Goal: Find specific page/section: Find specific page/section

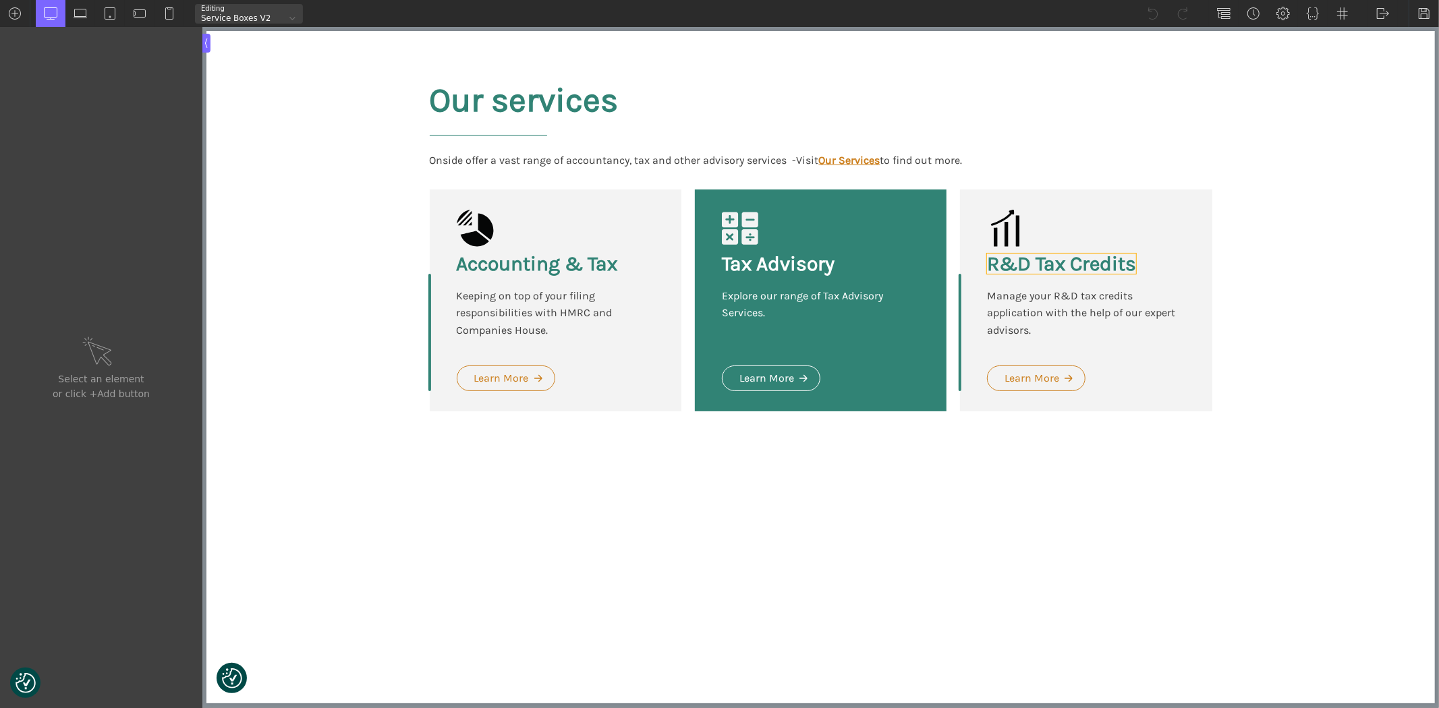
click at [1086, 267] on h3 "R&D Tax Credits" at bounding box center [1060, 264] width 149 height 20
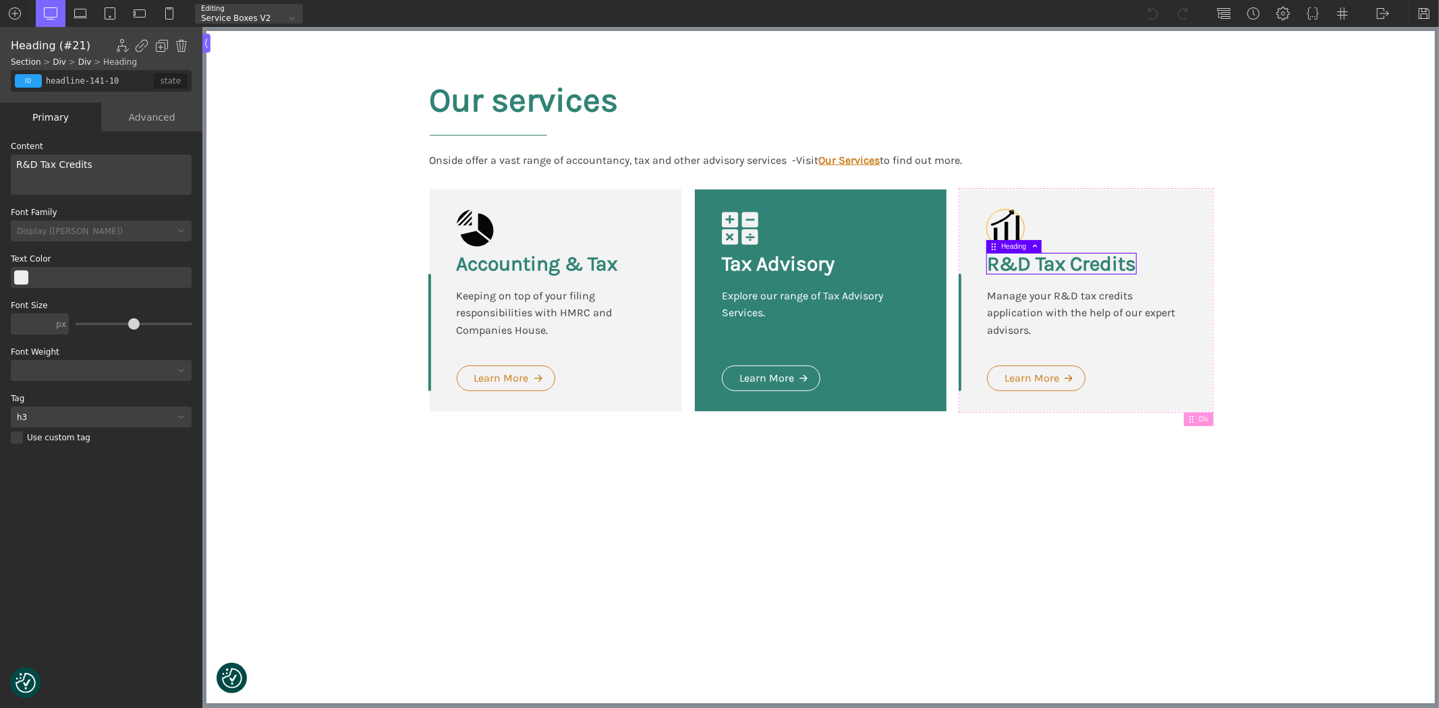
click at [1008, 232] on icon at bounding box center [1004, 228] width 37 height 37
type input "fancy_icon-140-10"
type input "icon-r_d_tax_credits"
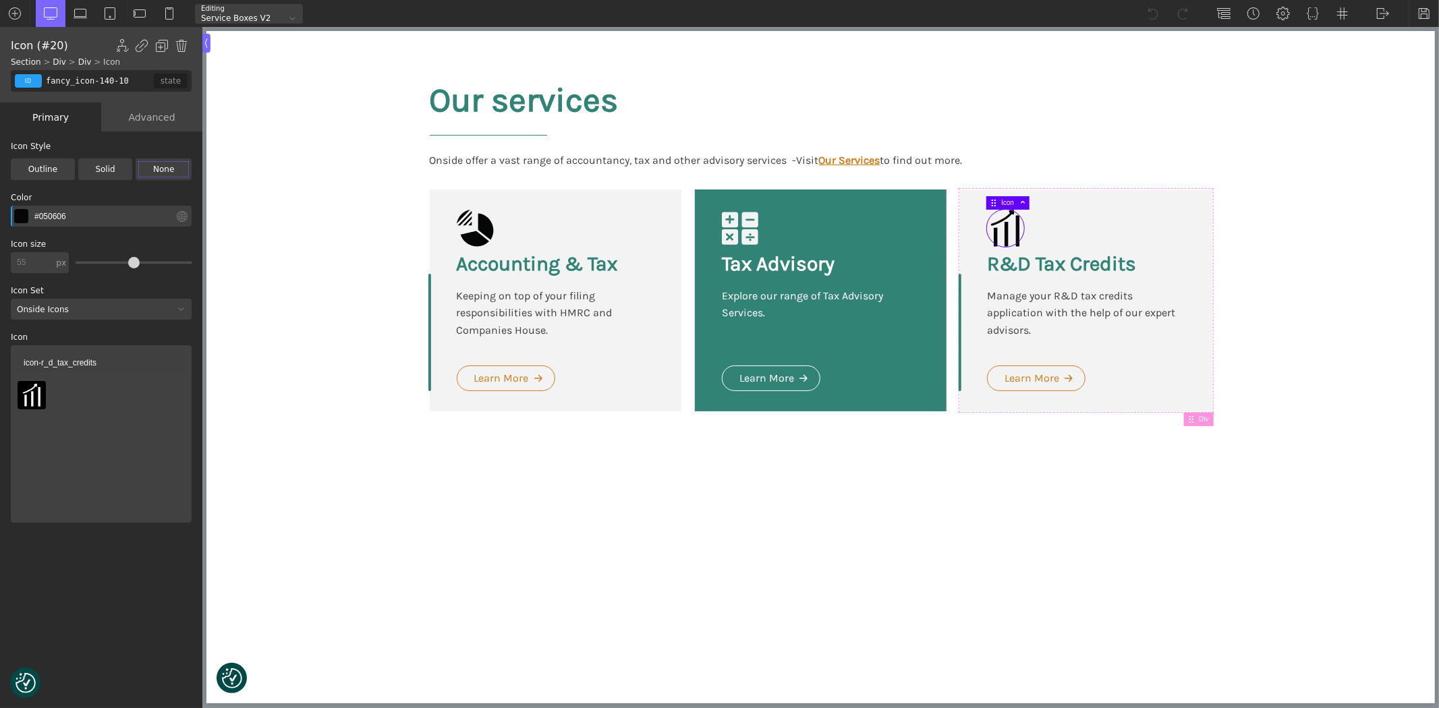
click at [24, 79] on div "id" at bounding box center [28, 80] width 27 height 13
click at [35, 394] on icon at bounding box center [31, 395] width 23 height 23
click at [1000, 221] on use at bounding box center [1004, 228] width 28 height 37
drag, startPoint x: 133, startPoint y: 82, endPoint x: 37, endPoint y: 85, distance: 95.9
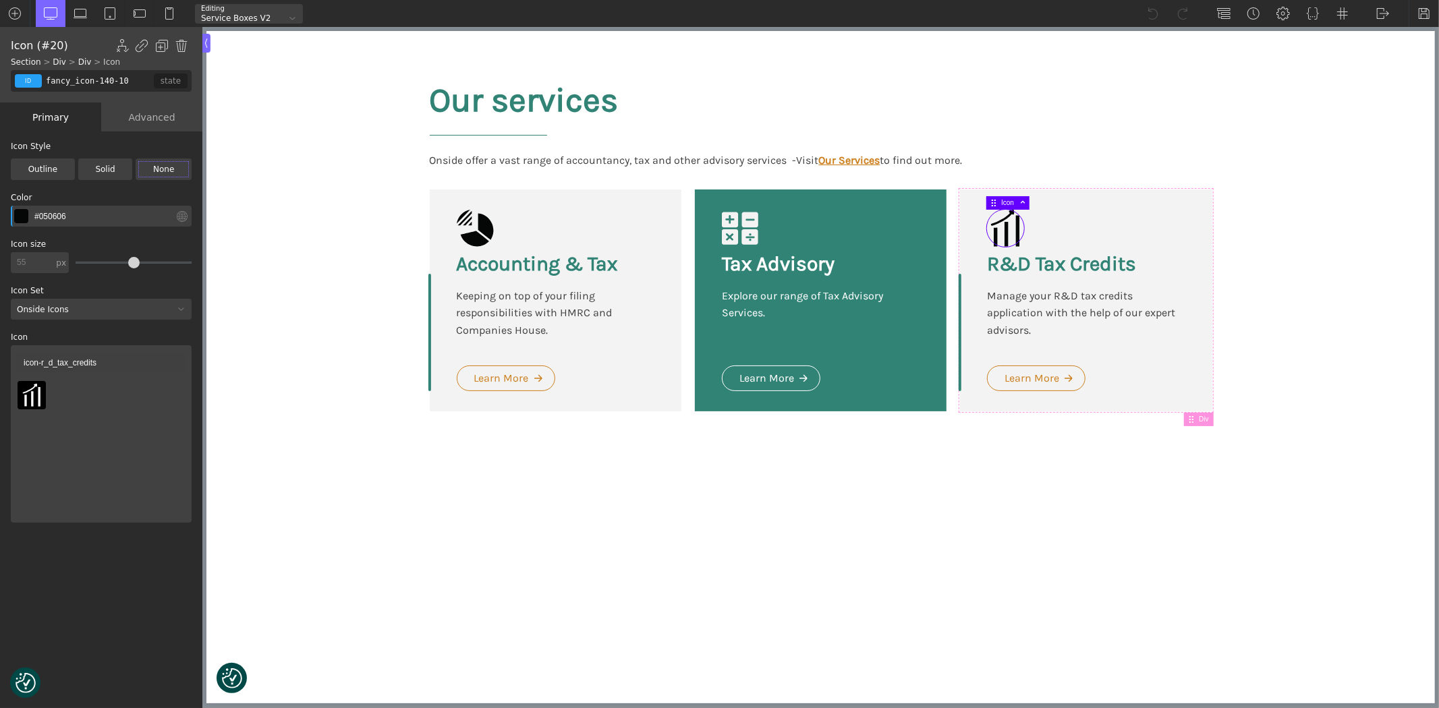
click at [37, 85] on div "id class fancy_icon-140-10 false false state" at bounding box center [101, 81] width 181 height 22
type input "fancy_icon-128-10"
type input "icon-accounting_tax"
click at [476, 227] on icon at bounding box center [474, 228] width 37 height 37
click at [1026, 233] on div "R&D Tax Credits Manage your R&D tax credits application with the help of our ex…" at bounding box center [1085, 301] width 252 height 222
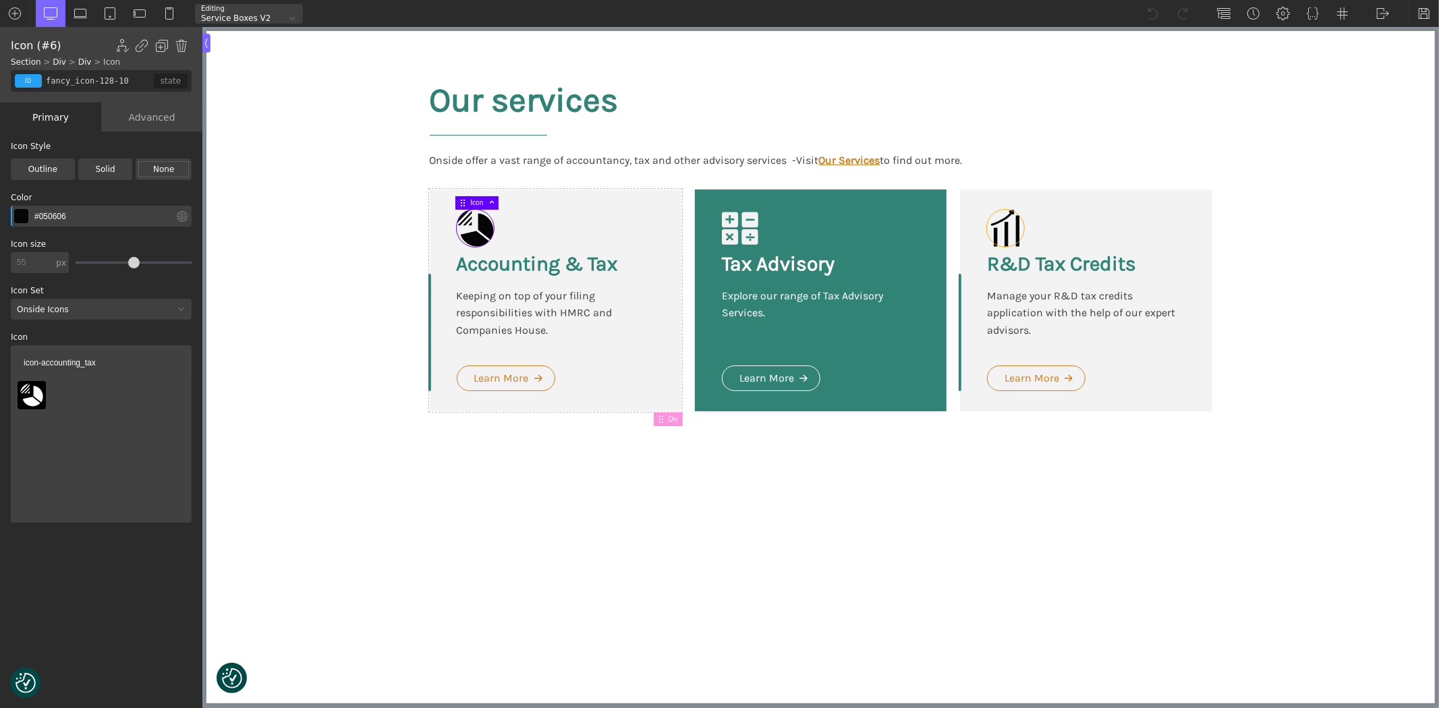
type input "div_block-139-10"
type input "service-box-grey"
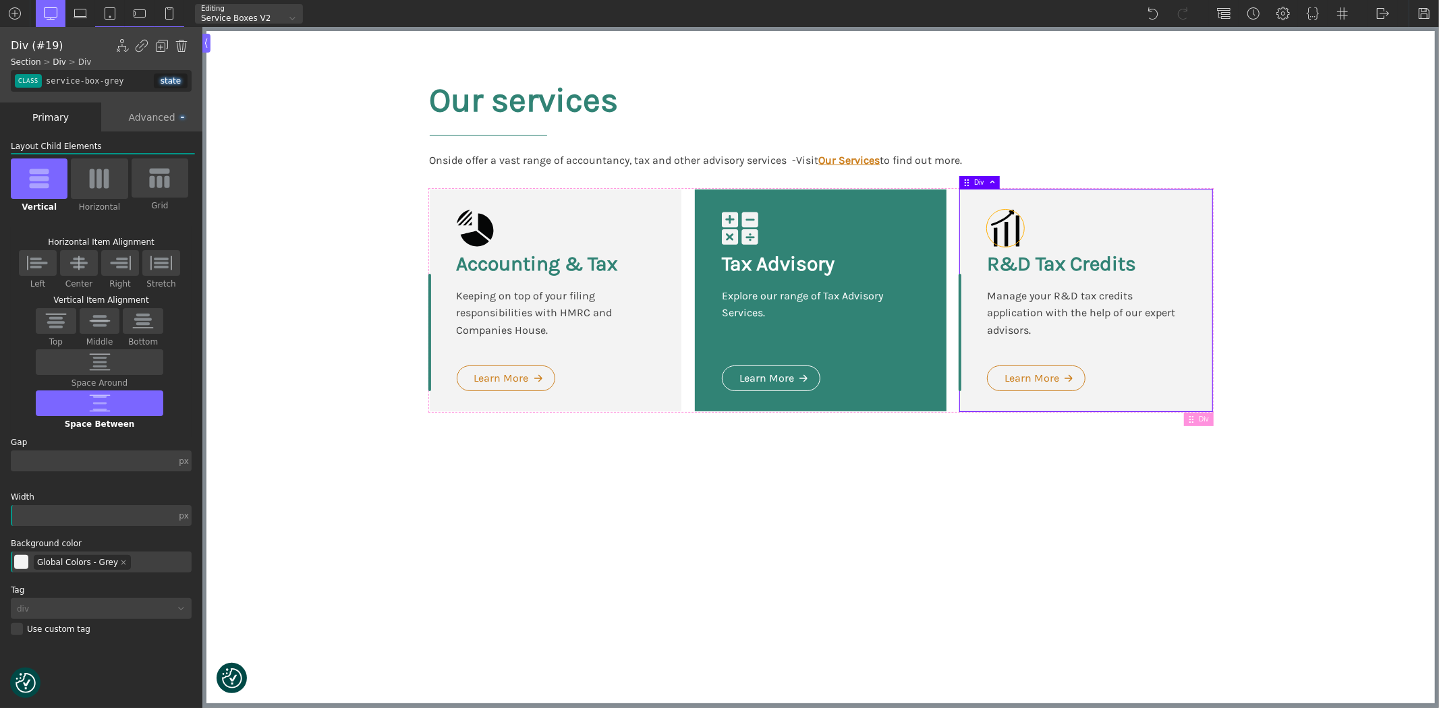
click at [1013, 236] on icon at bounding box center [1004, 228] width 37 height 37
type input "fancy_icon-140-10"
type input "icon-r_d_tax_credits"
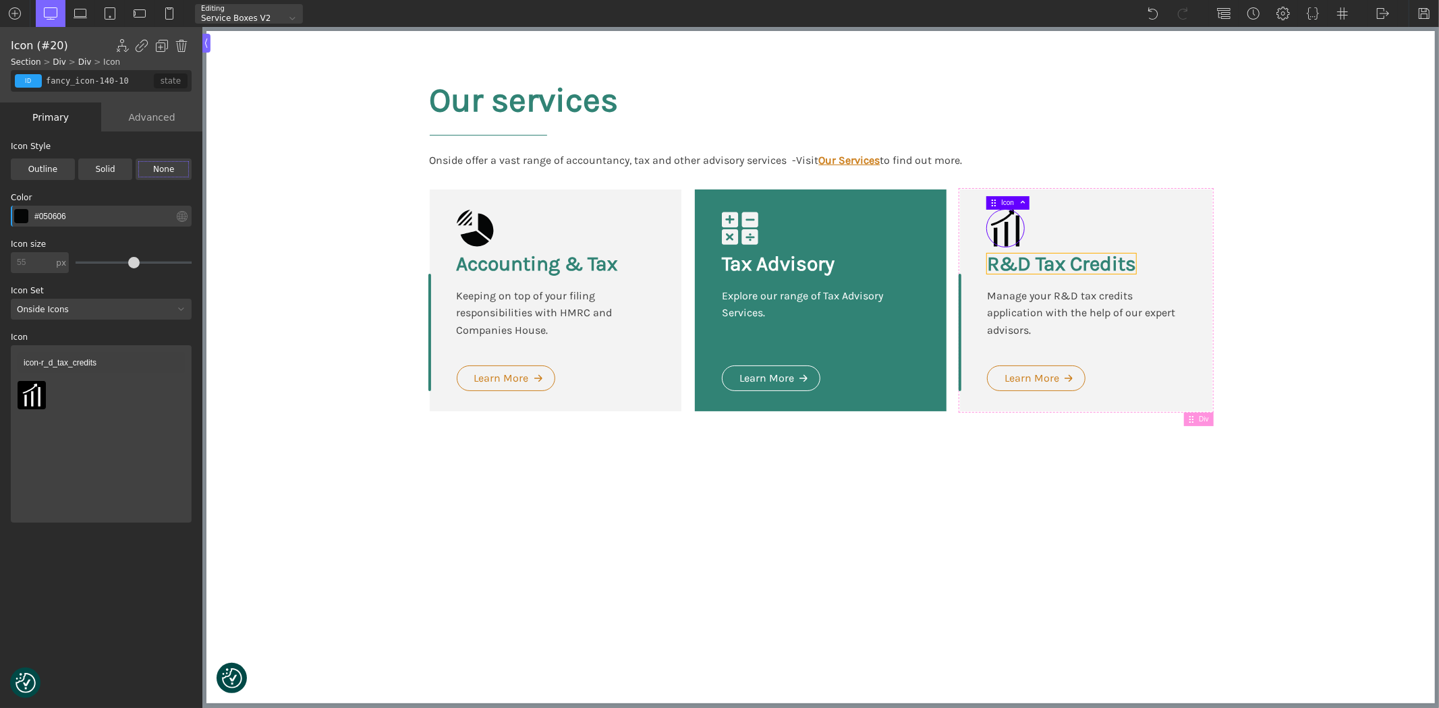
type input "headline-141-10"
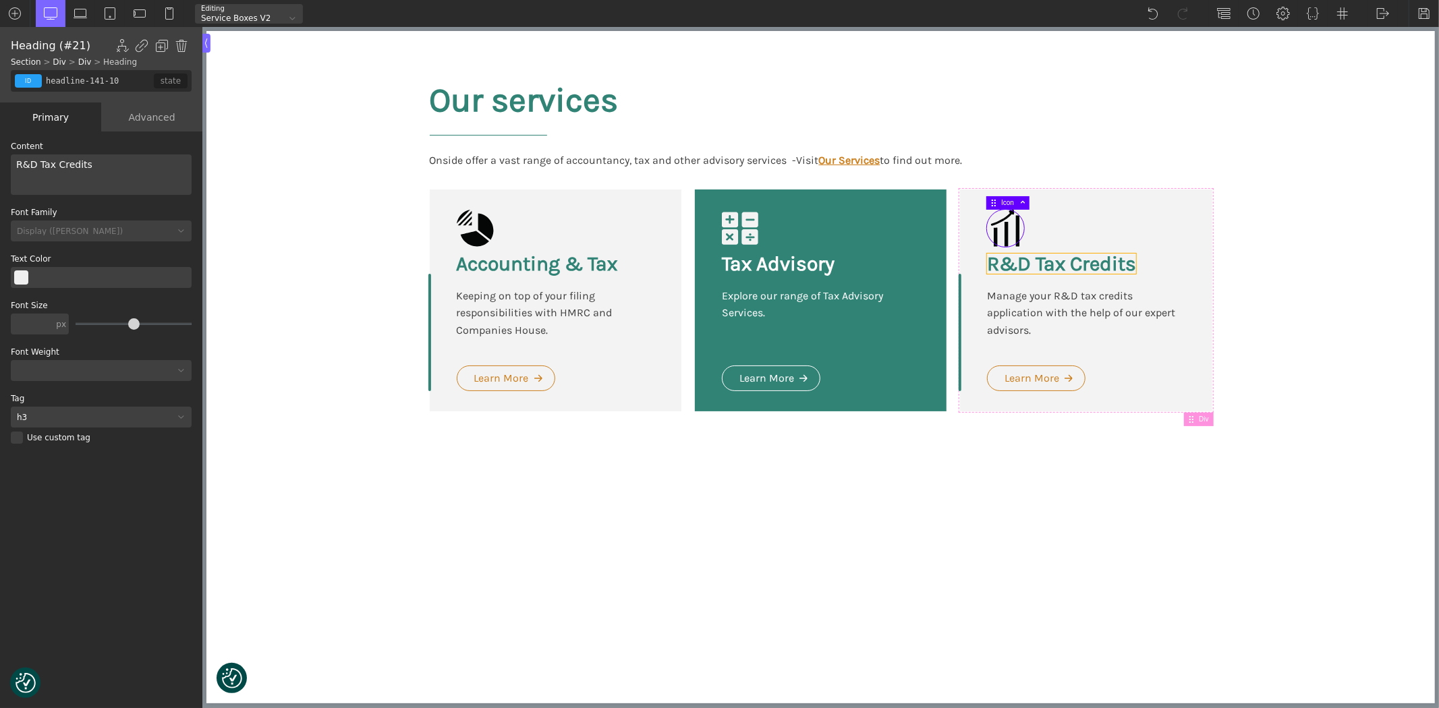
click at [1024, 261] on h3 "R&D Tax Credits" at bounding box center [1060, 264] width 149 height 20
drag, startPoint x: 108, startPoint y: 164, endPoint x: 16, endPoint y: 169, distance: 92.6
click at [16, 169] on div "R&D Tax Credits" at bounding box center [101, 175] width 181 height 40
click at [430, 100] on h2 "Our services" at bounding box center [523, 117] width 189 height 70
drag, startPoint x: 77, startPoint y: 162, endPoint x: 8, endPoint y: 163, distance: 68.8
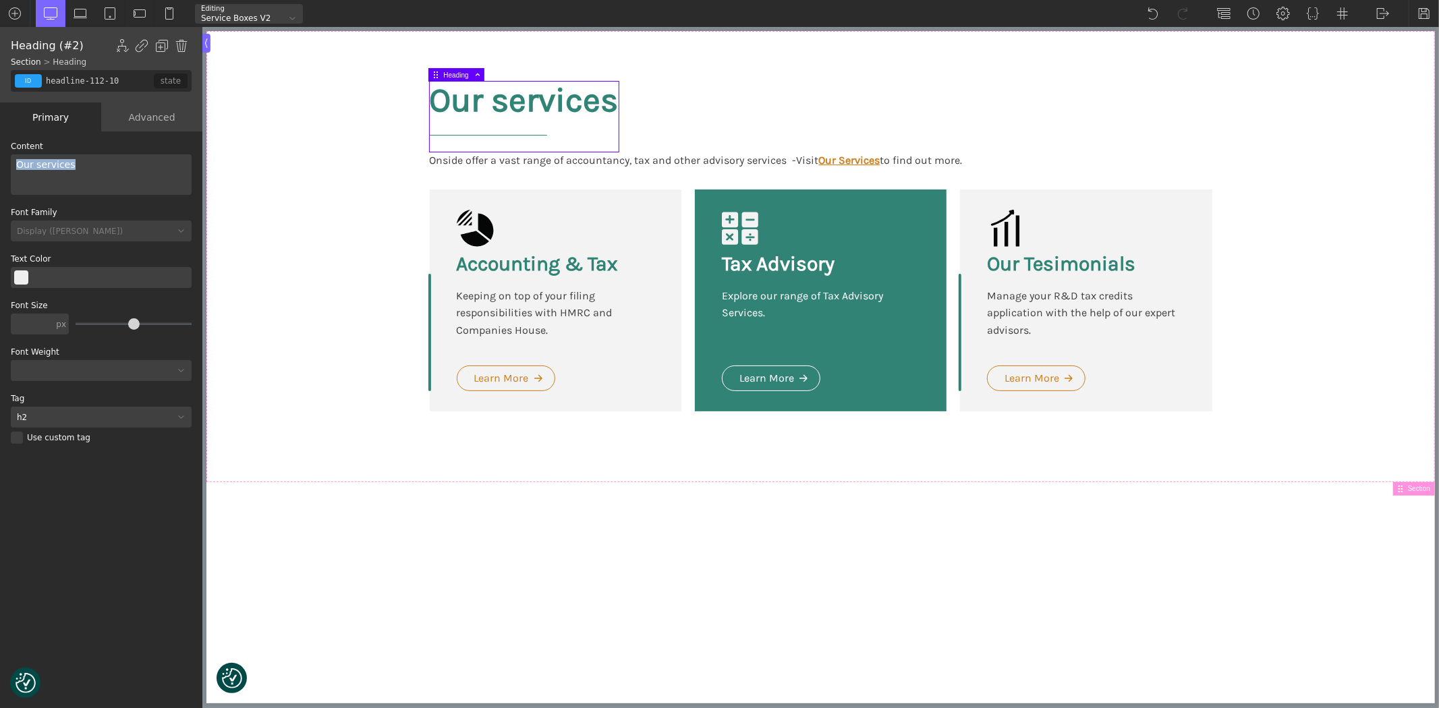
click at [8, 163] on div "WP Grid Builder Stack Columns Vertically Page container (1200px) and below Less…" at bounding box center [101, 422] width 202 height 580
click at [1021, 257] on h3 "Our Tesimonials" at bounding box center [1060, 264] width 148 height 20
click at [47, 164] on div "Our Tesimonials" at bounding box center [101, 175] width 181 height 40
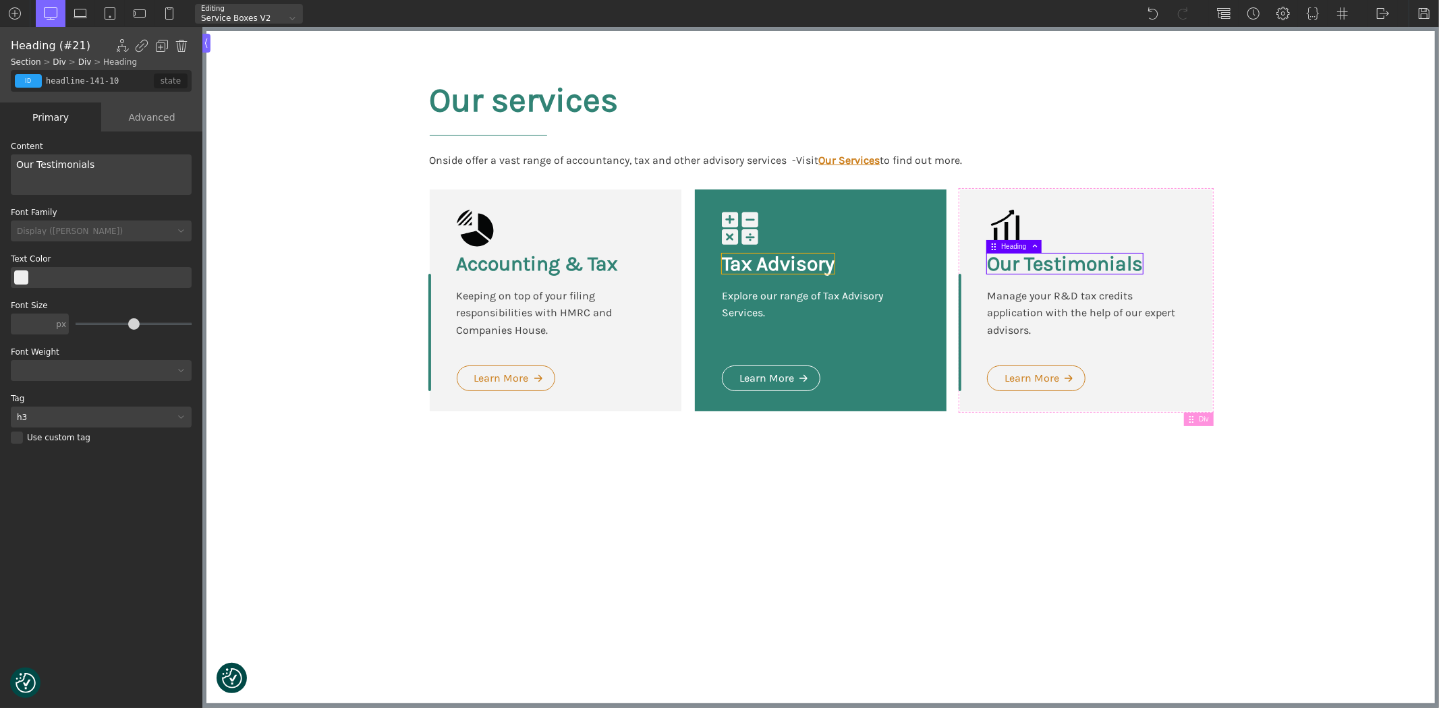
type input "headline-134-10"
type input "color(7)"
click at [770, 267] on h3 "Tax Advisory" at bounding box center [777, 264] width 113 height 20
drag, startPoint x: 74, startPoint y: 163, endPoint x: 9, endPoint y: 161, distance: 65.5
click at [9, 161] on div "WP Grid Builder Stack Columns Vertically Page container (1200px) and below Less…" at bounding box center [101, 422] width 202 height 580
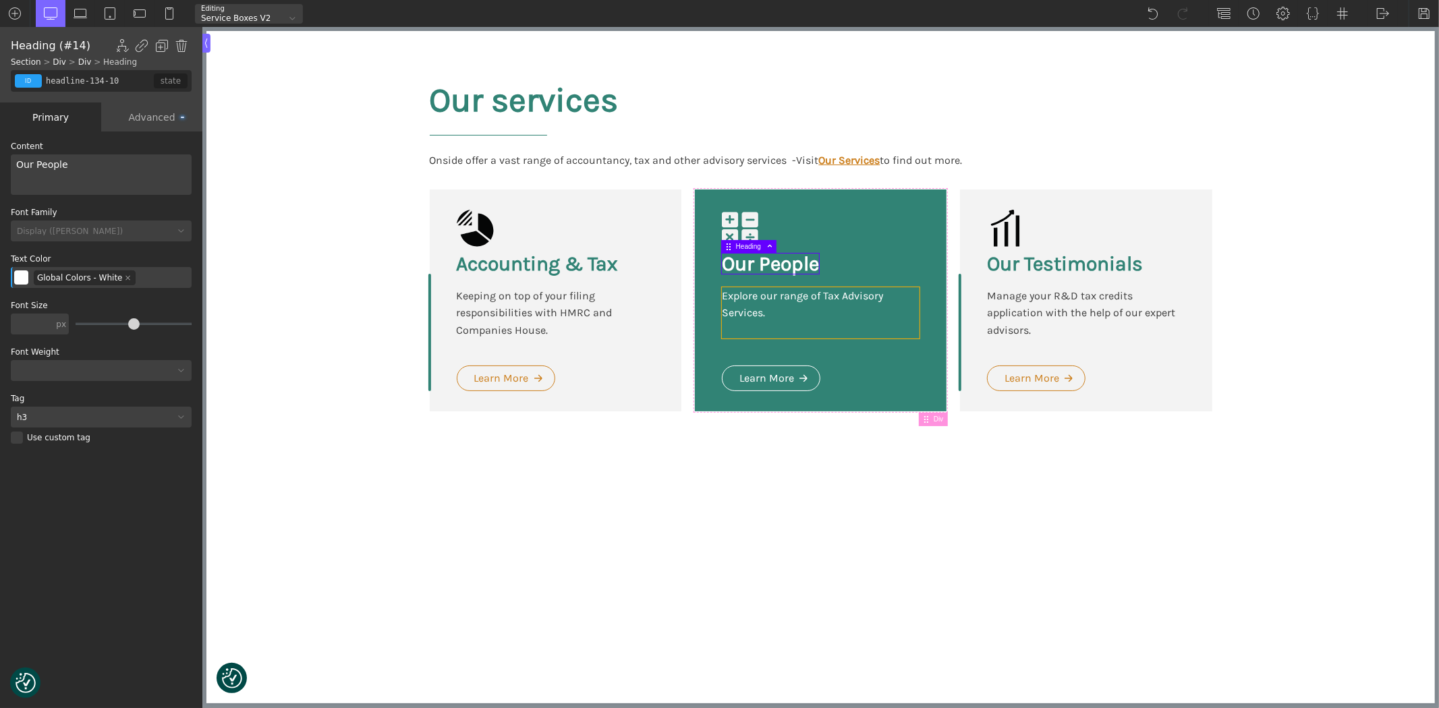
click at [731, 311] on div "Explore our range of Tax Advisory Services." at bounding box center [820, 313] width 198 height 52
type input "text_block-135-10"
click at [731, 311] on div "Explore our range of Tax Advisory Services." at bounding box center [820, 313] width 198 height 52
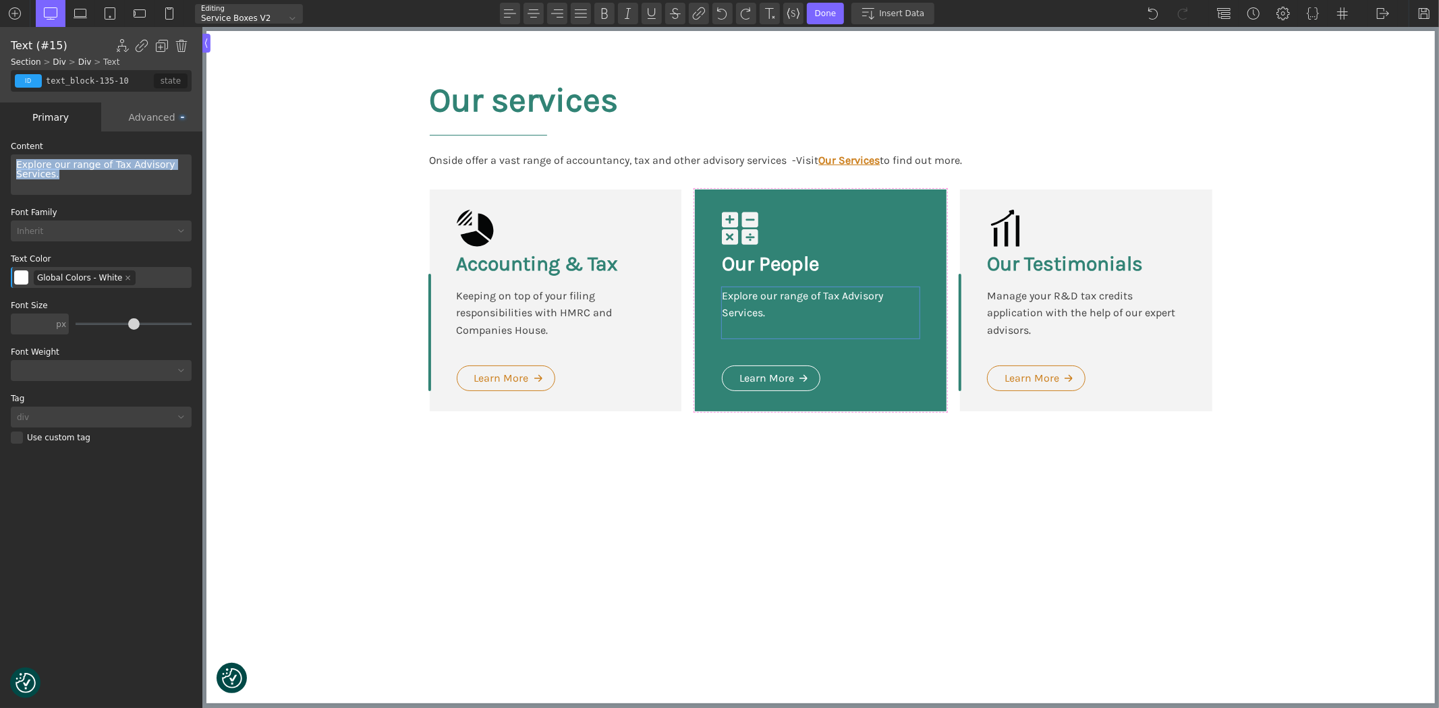
drag, startPoint x: 63, startPoint y: 179, endPoint x: 0, endPoint y: 163, distance: 65.5
click at [0, 163] on div "WP Grid Builder Stack Columns Vertically Page container (1200px) and below Less…" at bounding box center [101, 422] width 202 height 580
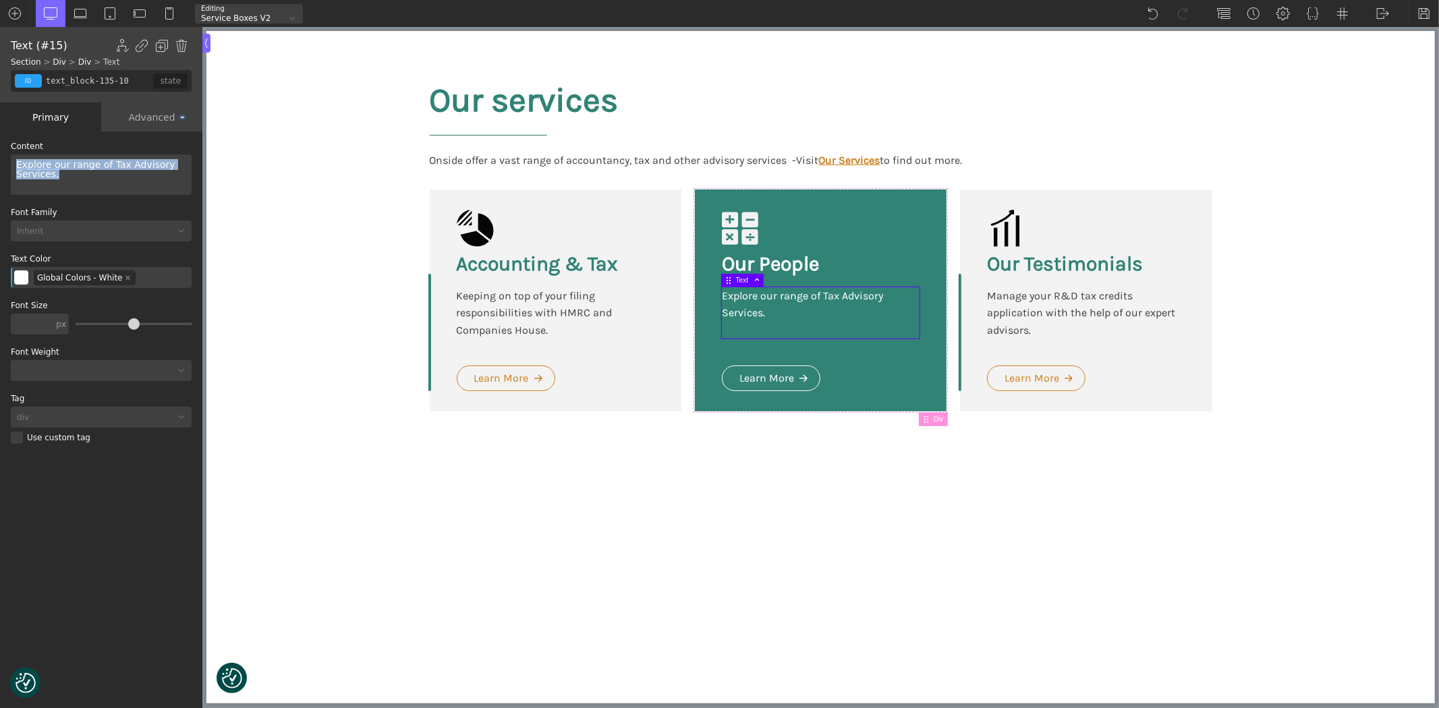
drag, startPoint x: 64, startPoint y: 174, endPoint x: 1, endPoint y: 163, distance: 63.8
click at [1, 163] on div "WP Grid Builder Stack Columns Vertically Page container (1200px) and below Less…" at bounding box center [101, 422] width 202 height 580
click at [89, 177] on div "We’re a collaborative team of startup-focused accountants, tax specialists and …" at bounding box center [101, 175] width 181 height 40
click at [82, 186] on div "We’re a collaborative team of startup-focused accountants, tax specialists and …" at bounding box center [101, 175] width 181 height 40
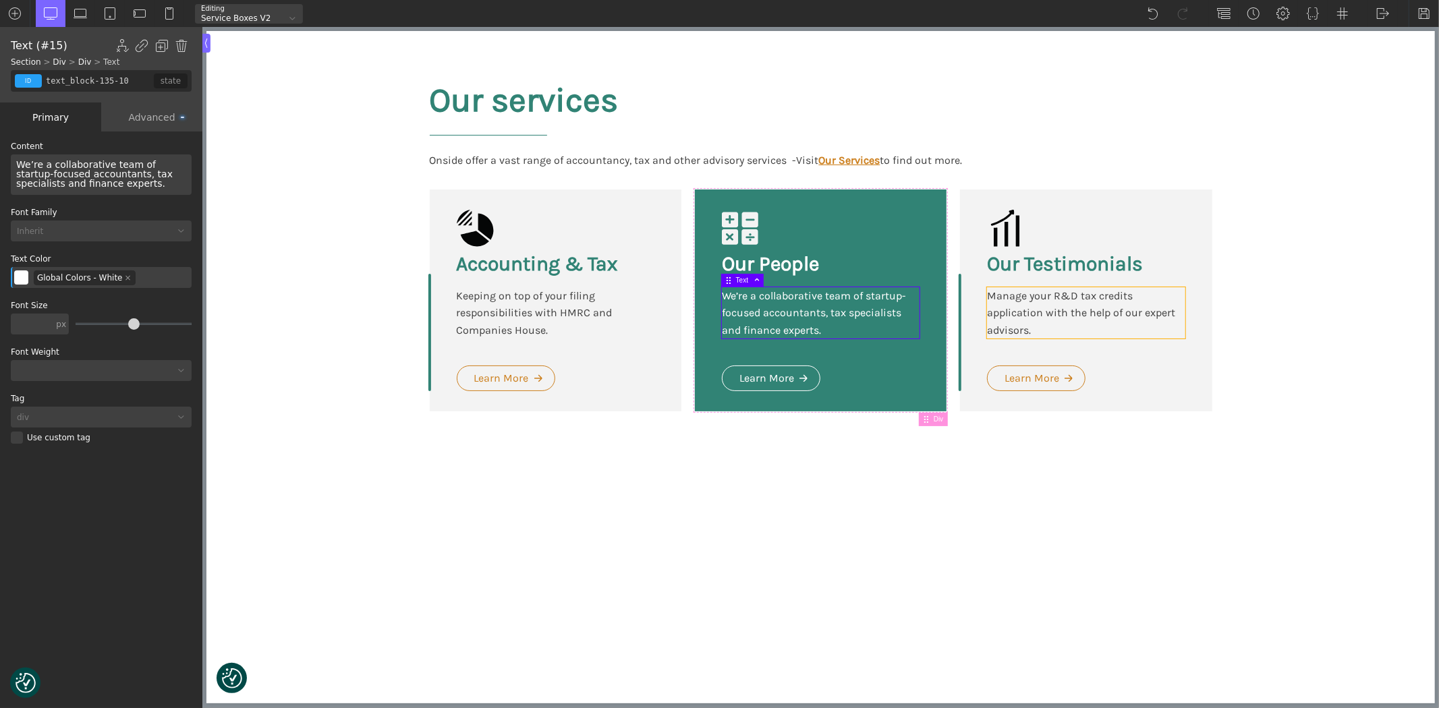
click at [1079, 307] on div "Manage your R&D tax credits application with the help of our expert advisors." at bounding box center [1085, 313] width 198 height 52
type input "text_block-142-10"
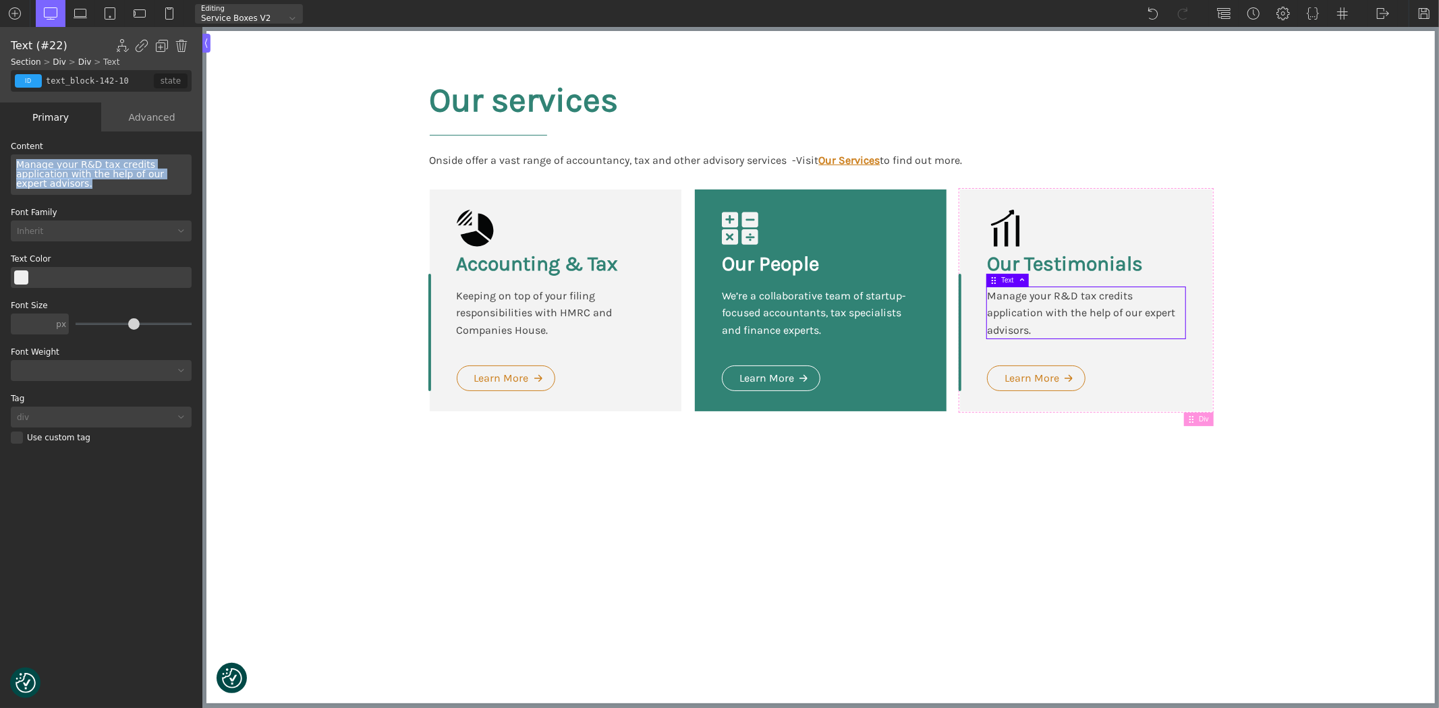
drag, startPoint x: 53, startPoint y: 184, endPoint x: 13, endPoint y: 164, distance: 44.1
click at [13, 164] on div "Manage your R&D tax credits application with the help of our expert advisors." at bounding box center [101, 175] width 181 height 40
type input "text_block-135-10"
type input "color(7)"
click at [772, 317] on div "We’re a collaborative team of startup-focused accountants, tax specialists and …" at bounding box center [820, 313] width 198 height 52
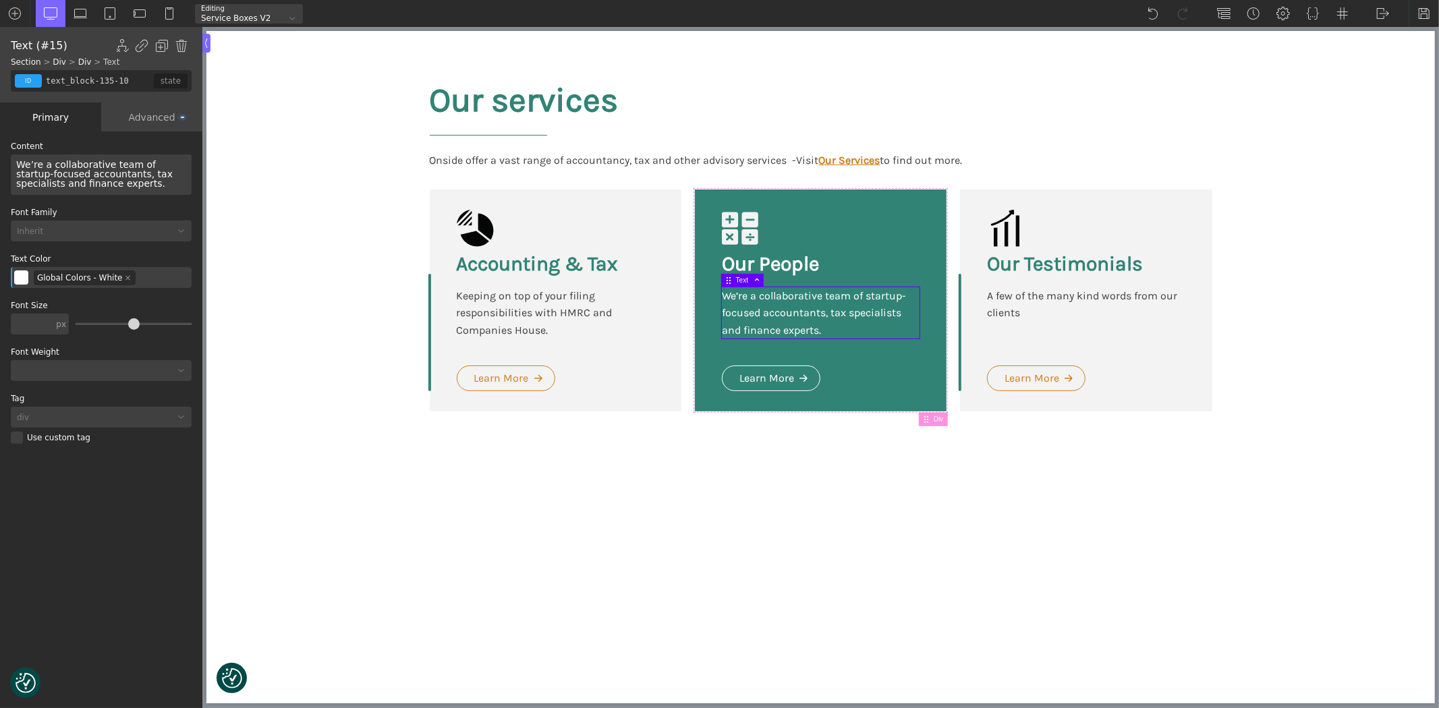
click at [86, 186] on div "We’re a collaborative team of startup-focused accountants, tax specialists and …" at bounding box center [101, 175] width 181 height 40
click at [538, 318] on div "Keeping on top of your filing responsibilities with HMRC and Companies House." at bounding box center [555, 313] width 198 height 52
type input "text_block-123-10"
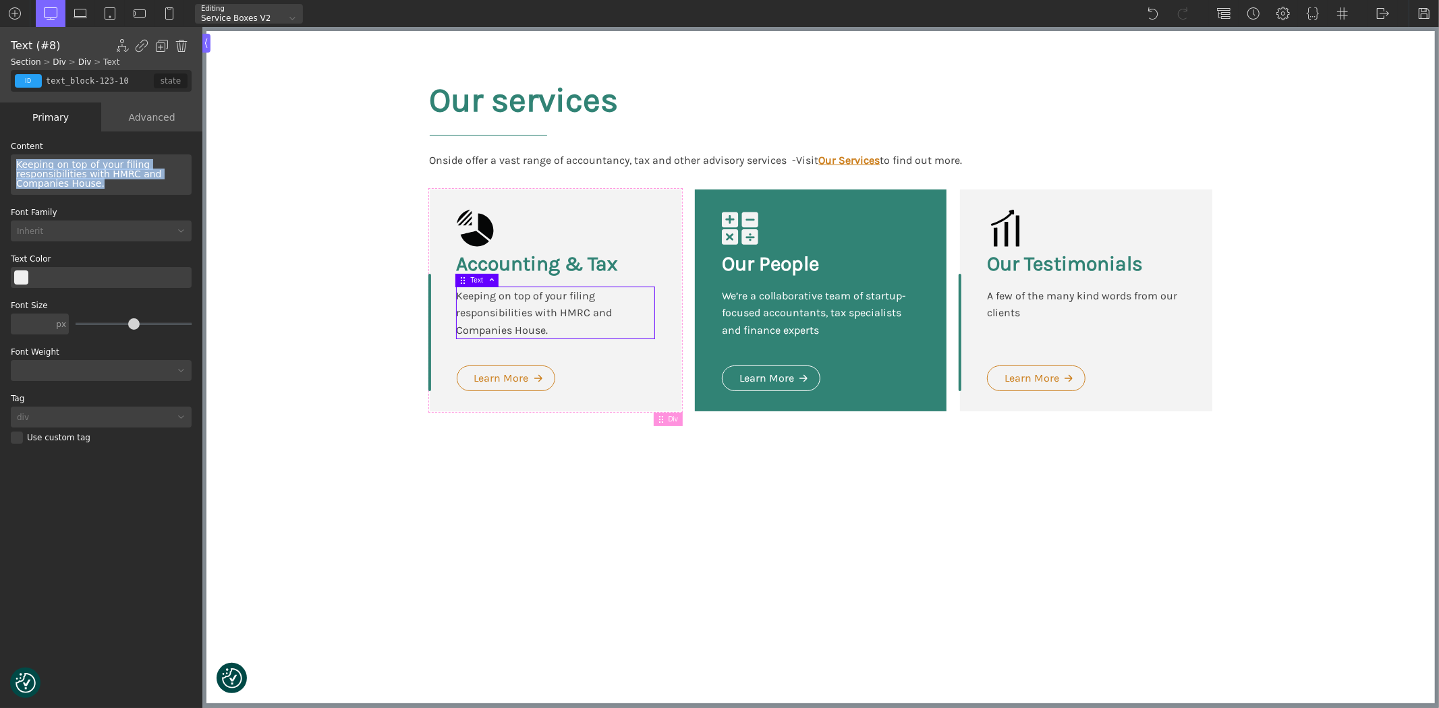
drag, startPoint x: 104, startPoint y: 185, endPoint x: 0, endPoint y: 159, distance: 107.0
click at [0, 159] on div "WP Grid Builder Stack Columns Vertically Page container (1200px) and below Less…" at bounding box center [101, 422] width 202 height 580
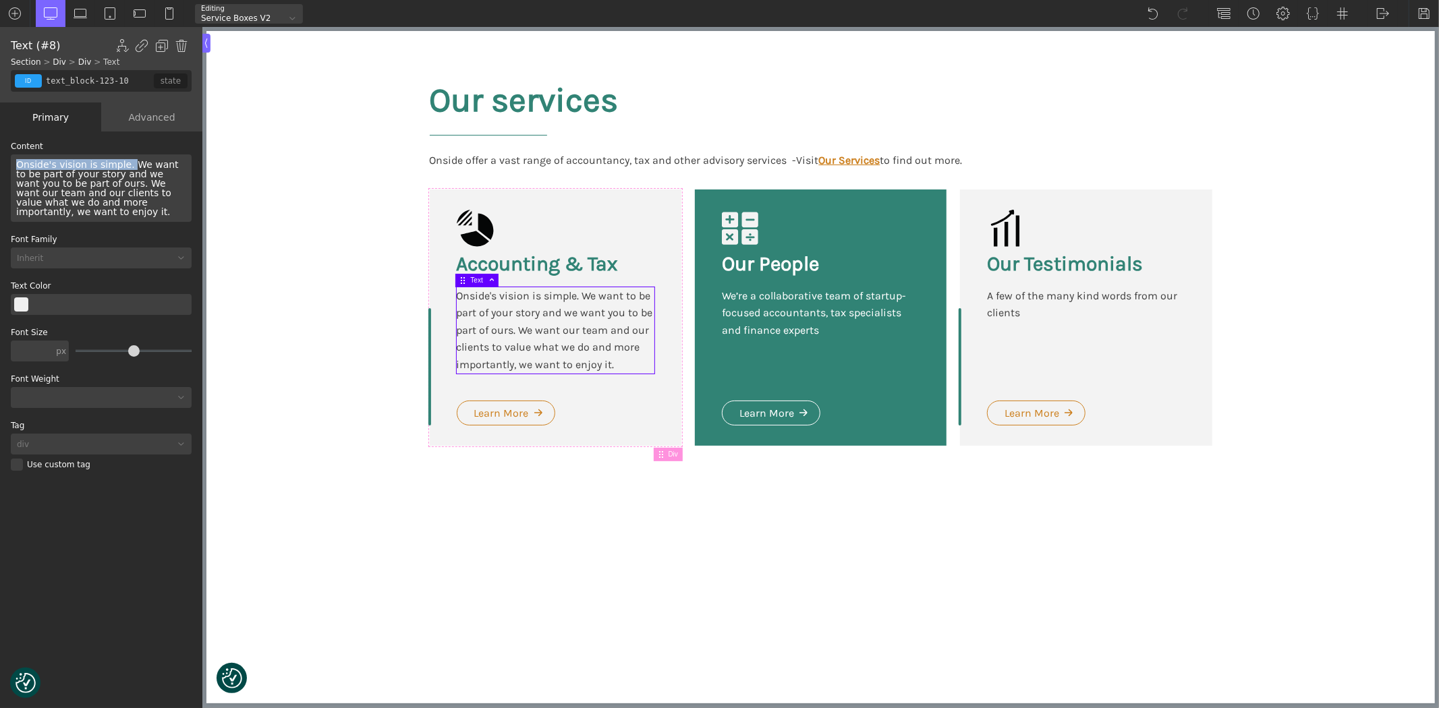
drag, startPoint x: 124, startPoint y: 162, endPoint x: 18, endPoint y: 160, distance: 105.9
click at [18, 160] on div "Onside's vision is simple. We want to be part of your story and we want you to …" at bounding box center [101, 188] width 181 height 67
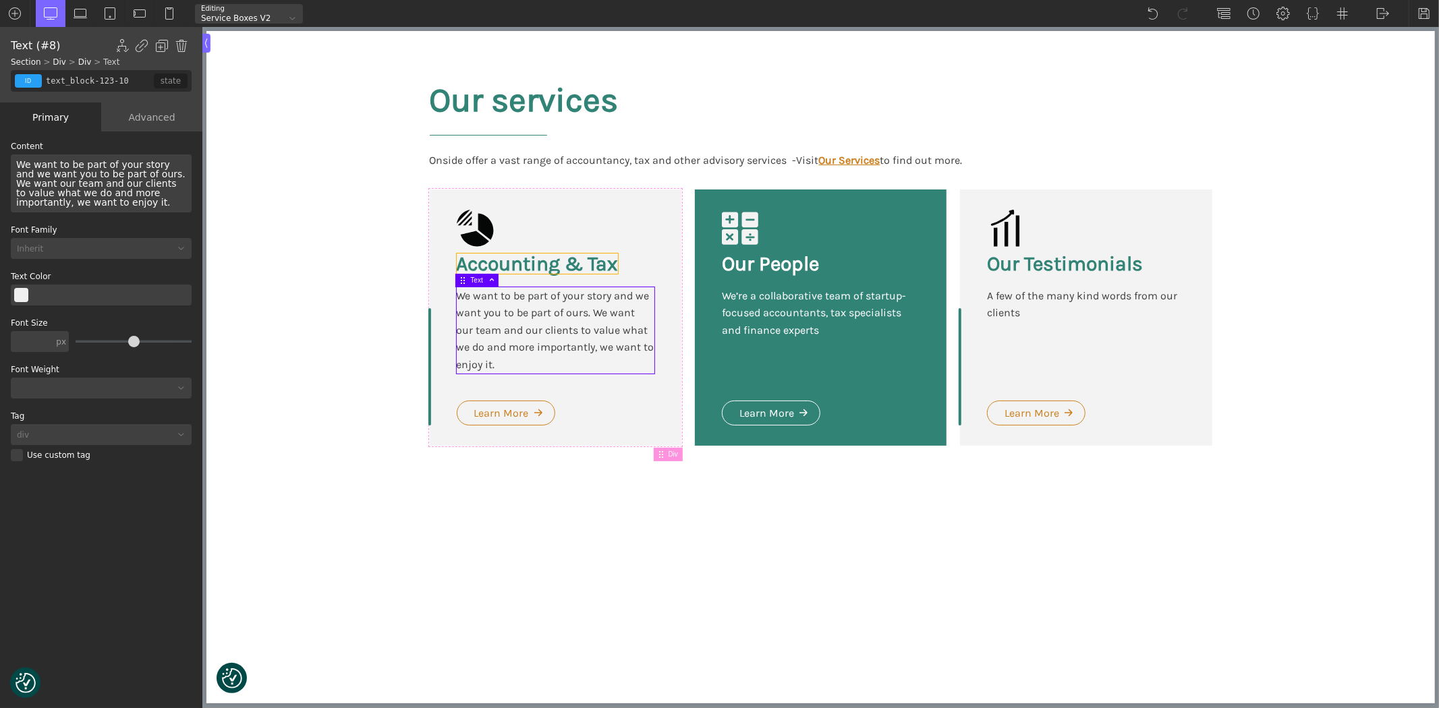
click at [589, 267] on h3 "Accounting & Tax" at bounding box center [536, 264] width 161 height 20
type input "headline-122-10"
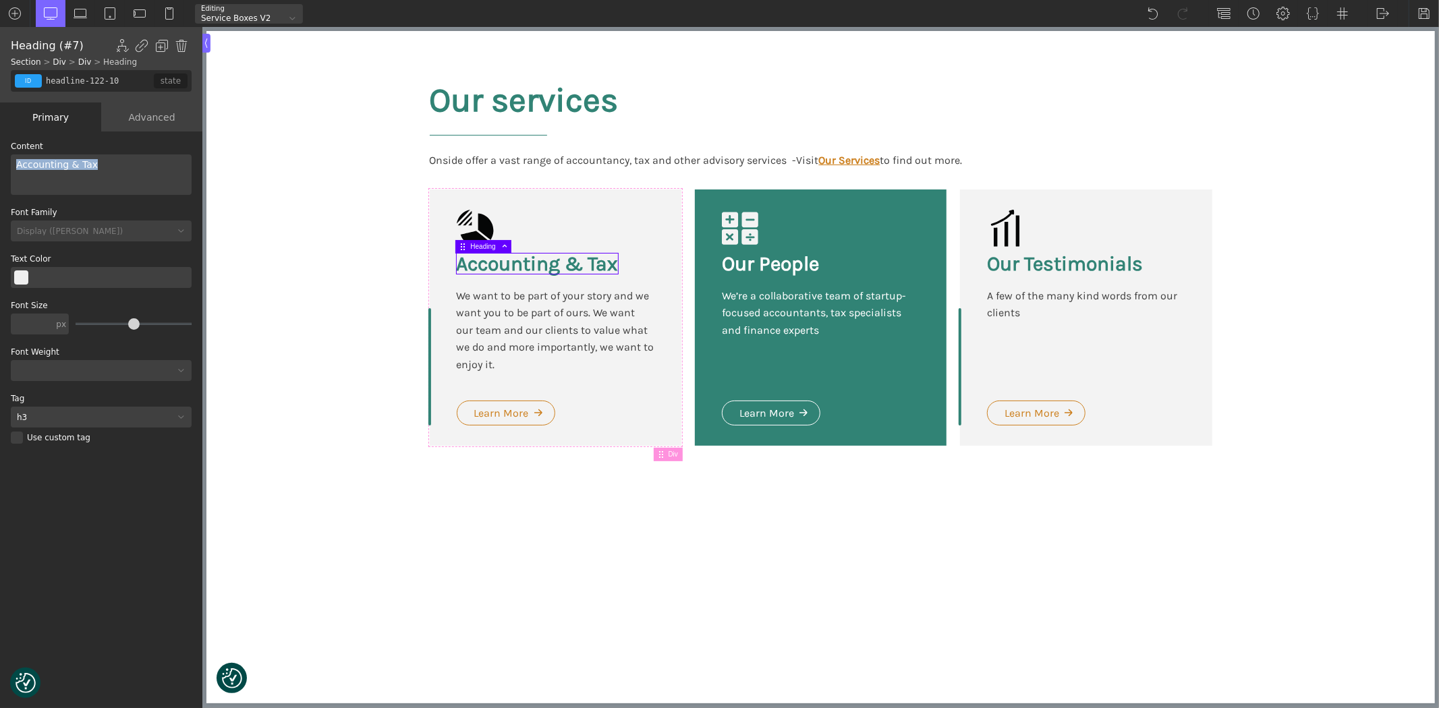
drag, startPoint x: 63, startPoint y: 165, endPoint x: 3, endPoint y: 157, distance: 59.9
click at [3, 157] on div "WP Grid Builder Stack Columns Vertically Page container (1200px) and below Less…" at bounding box center [101, 422] width 202 height 580
click at [268, 263] on section "Our services Onside offer a vast range of accountancy, tax and other advisory s…" at bounding box center [820, 274] width 1229 height 486
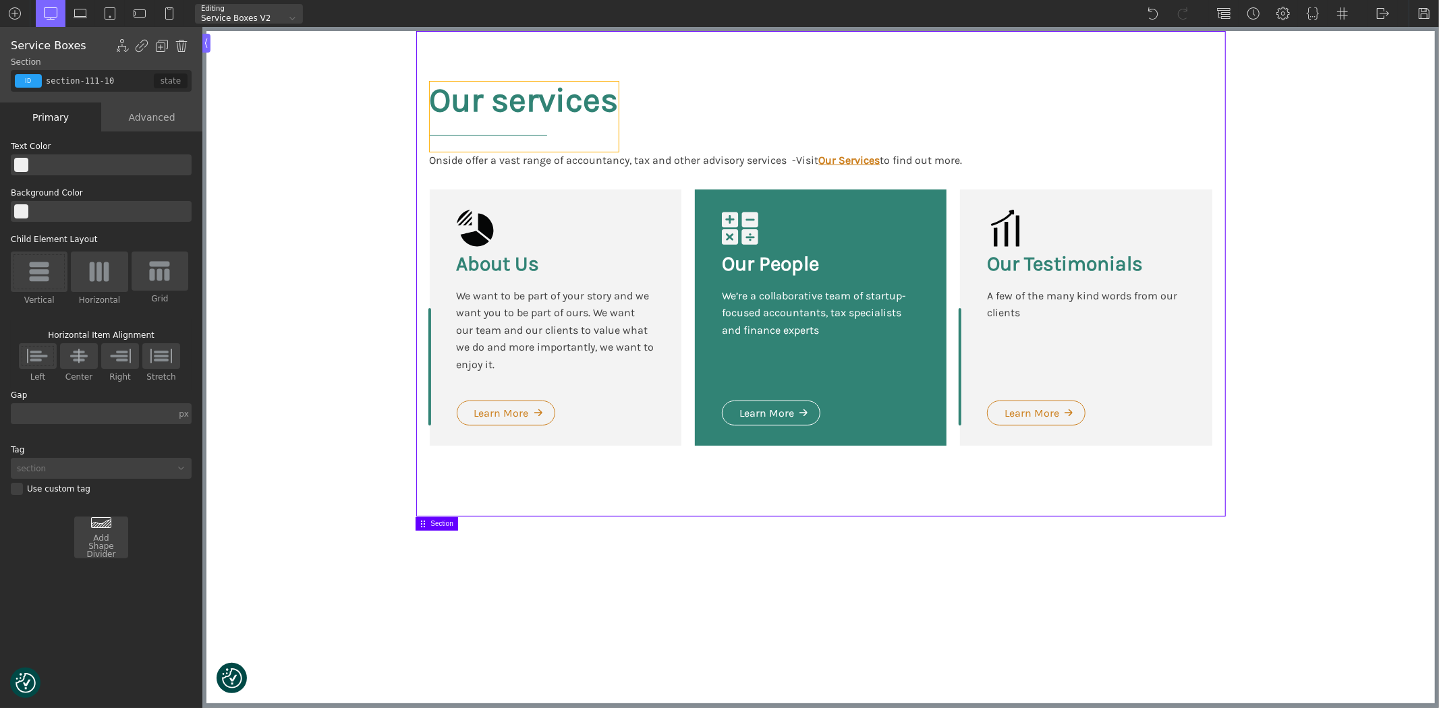
click at [476, 90] on h2 "Our services" at bounding box center [523, 117] width 189 height 70
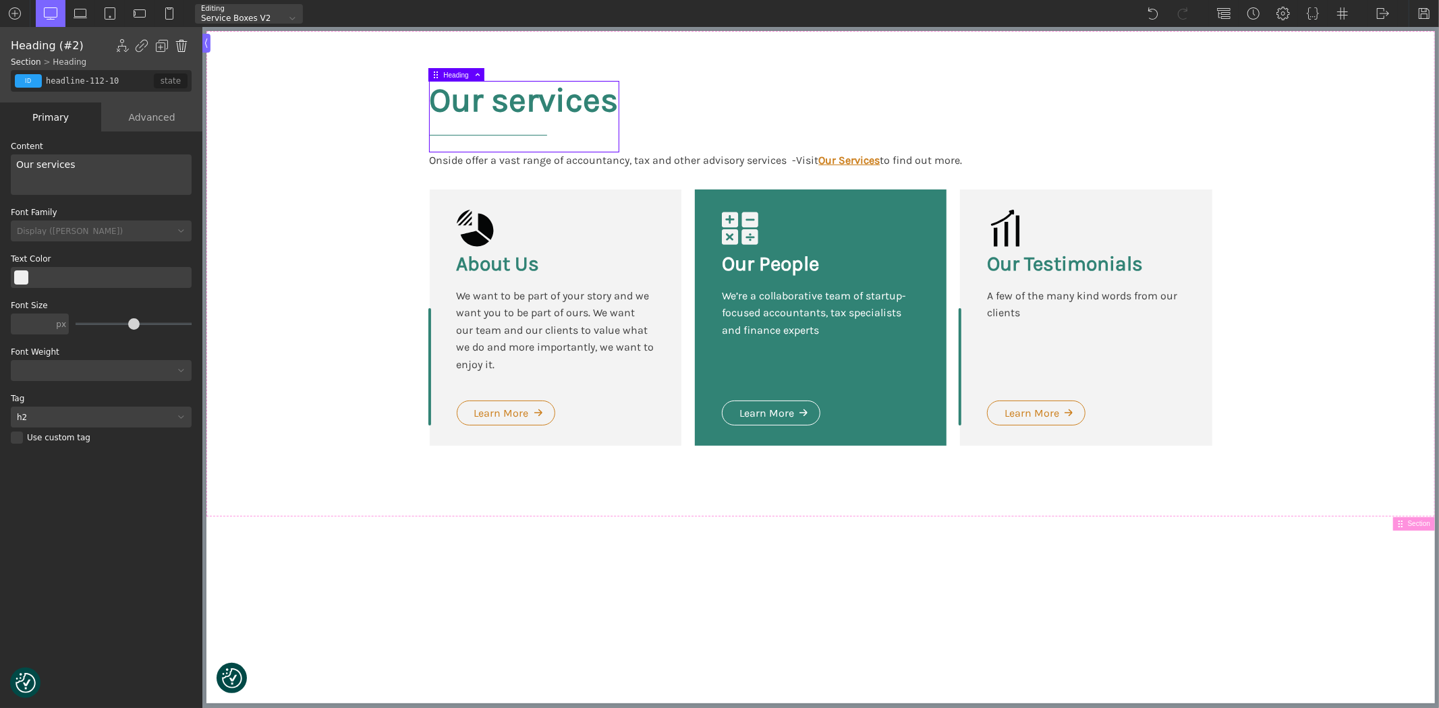
click at [184, 44] on img at bounding box center [181, 45] width 13 height 13
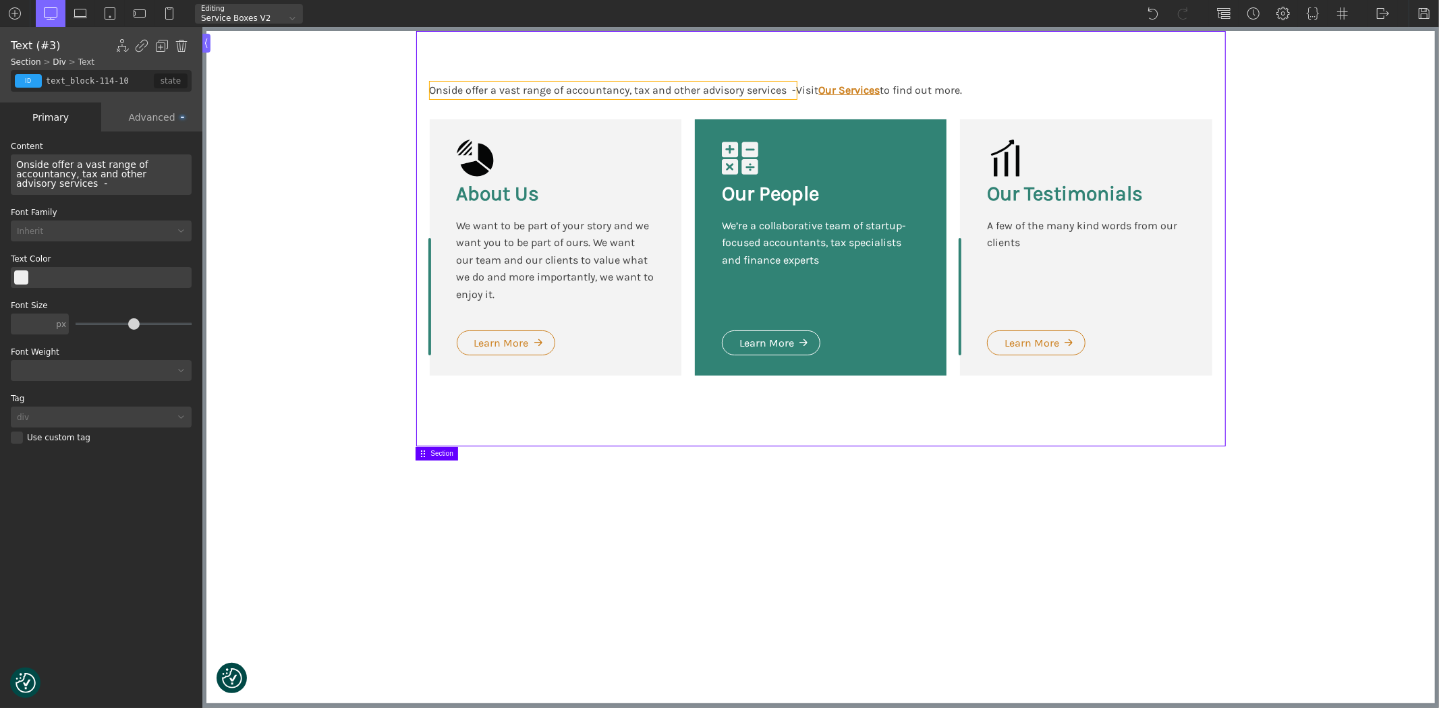
click at [607, 86] on div "Onside offer a vast range of accountancy, tax and other advisory services -" at bounding box center [612, 91] width 367 height 18
click at [179, 44] on img at bounding box center [181, 45] width 13 height 13
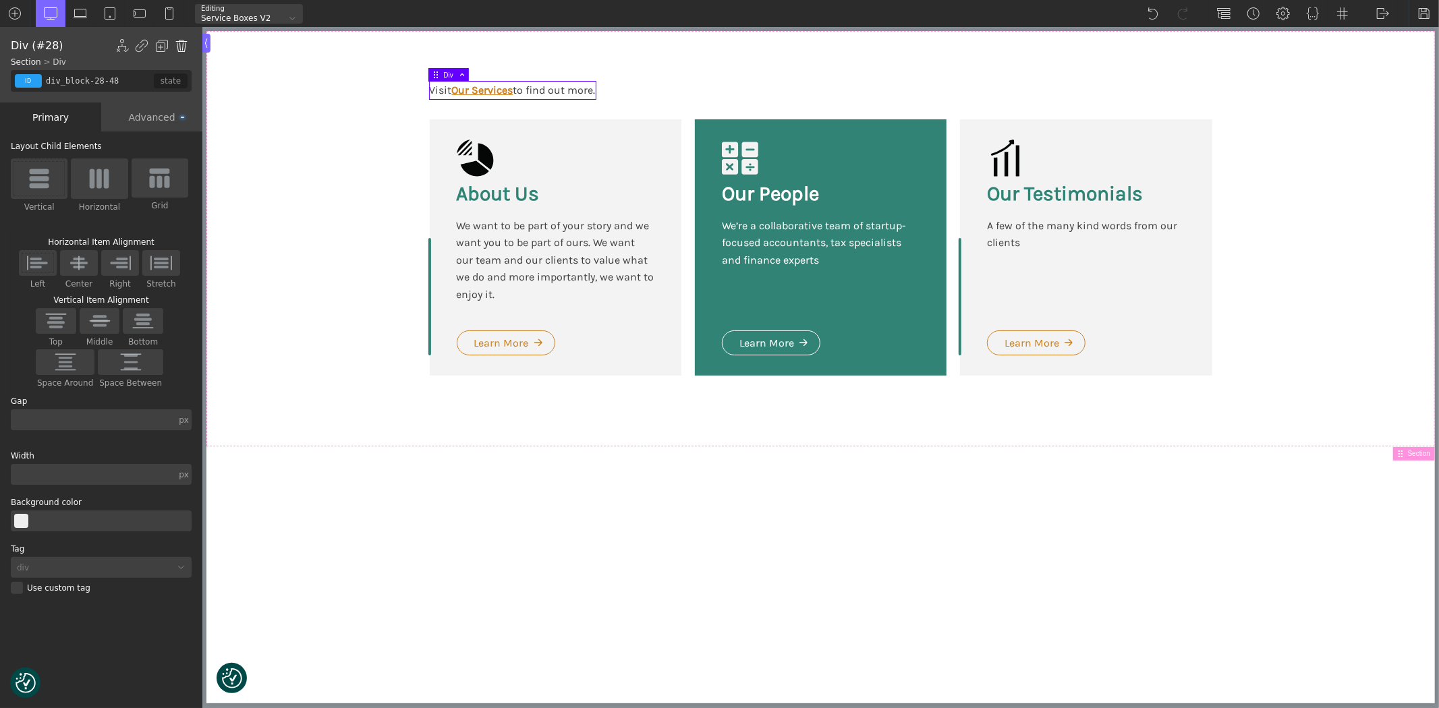
click at [179, 46] on img at bounding box center [181, 45] width 13 height 13
type input "section-111-10"
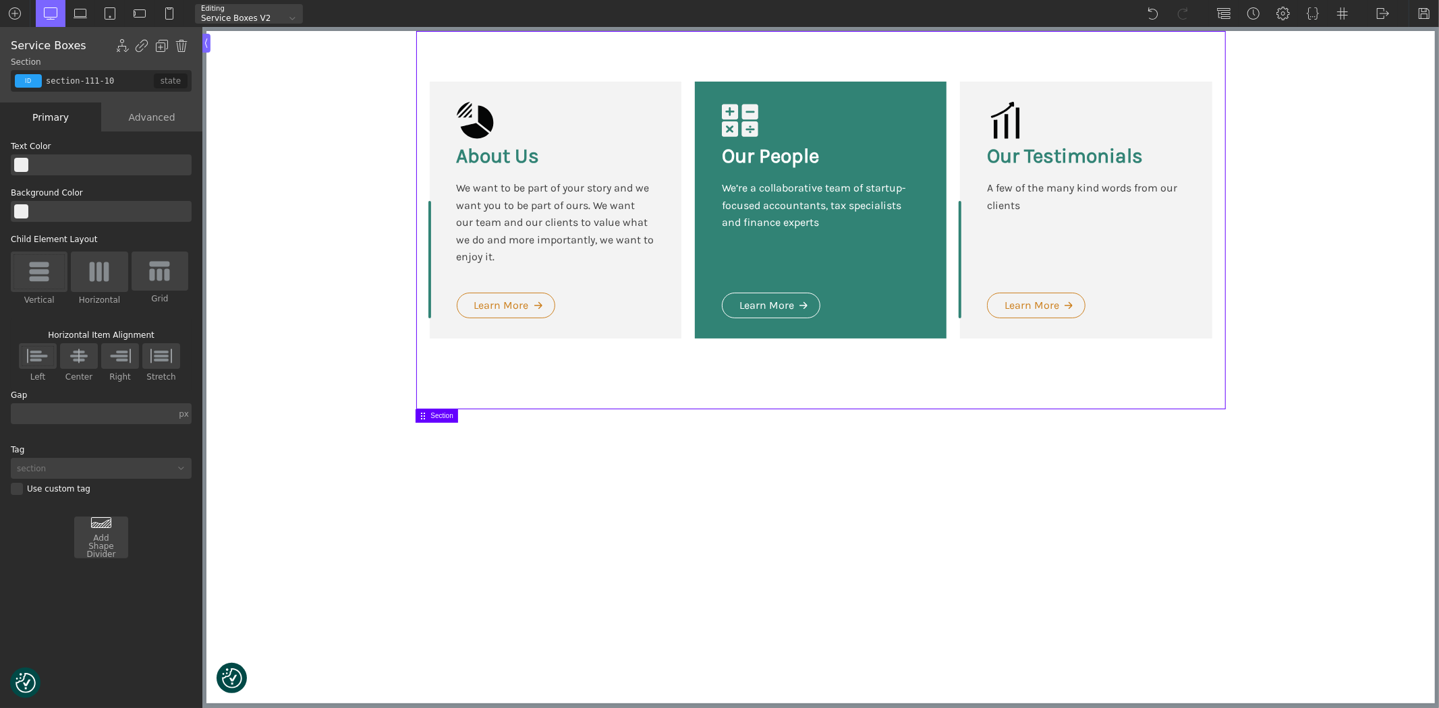
click at [1151, 410] on html "We value your privacy We use cookies to enhance your browsing experience, serve…" at bounding box center [820, 220] width 1229 height 379
click at [1428, 9] on img at bounding box center [1424, 13] width 13 height 13
click at [217, 16] on div "Service Boxes V2" at bounding box center [240, 18] width 90 height 8
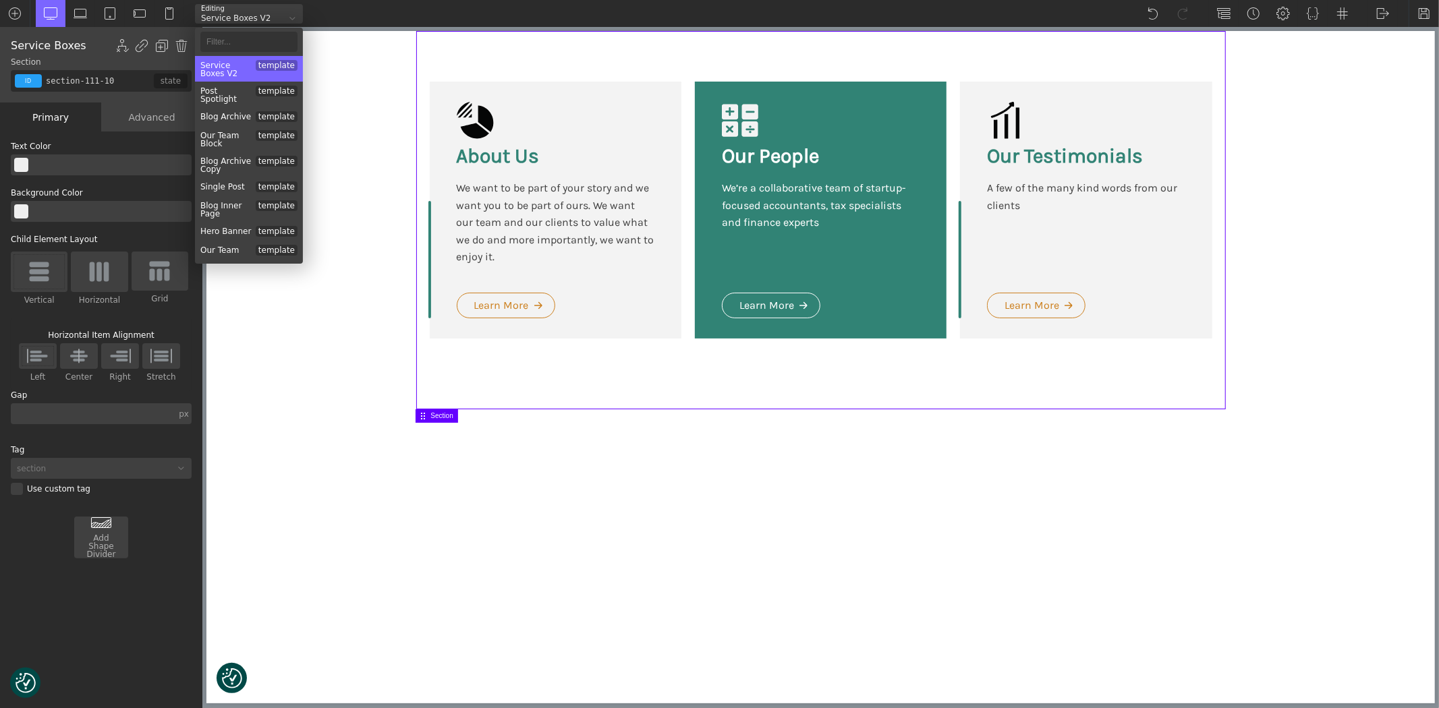
click at [238, 62] on div "Service Boxes V2 template" at bounding box center [249, 69] width 108 height 26
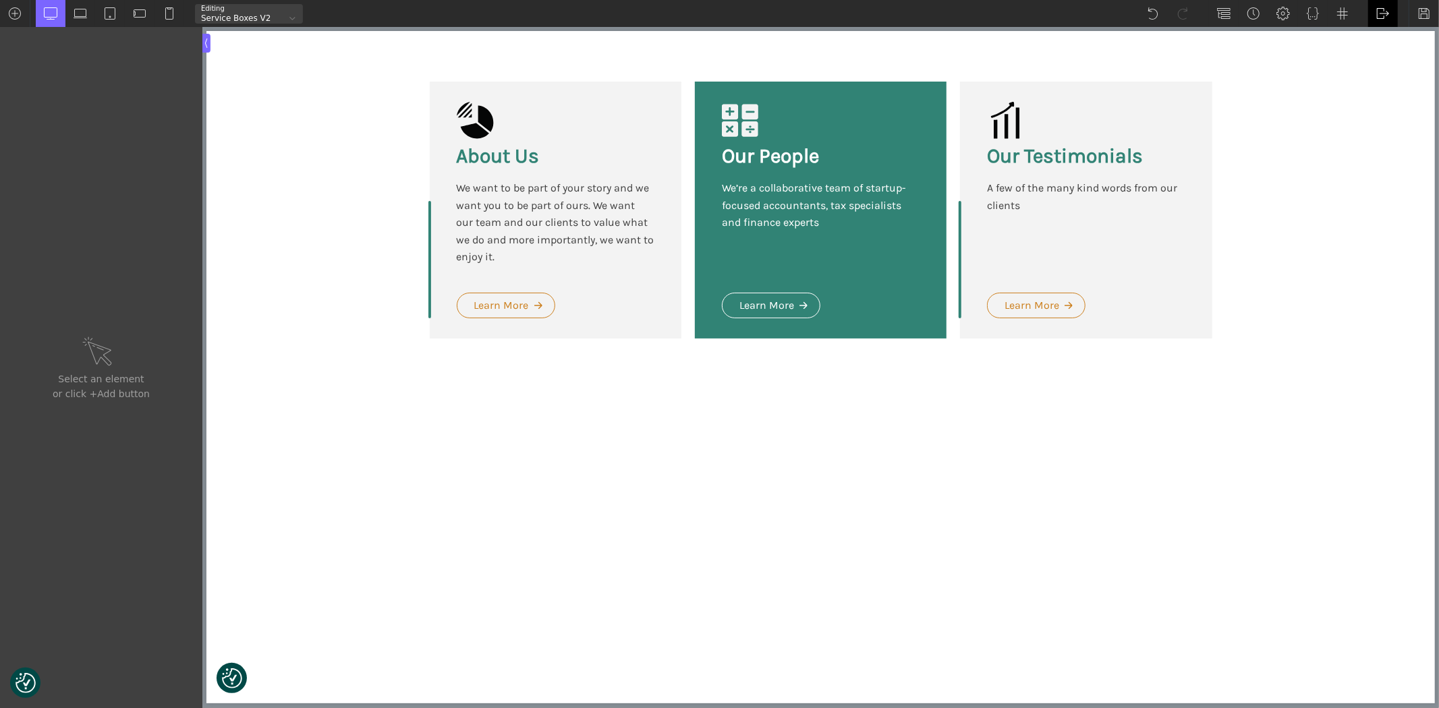
click at [1379, 14] on img at bounding box center [1382, 13] width 13 height 13
click at [1393, 35] on link "WP Admin" at bounding box center [1396, 35] width 57 height 22
